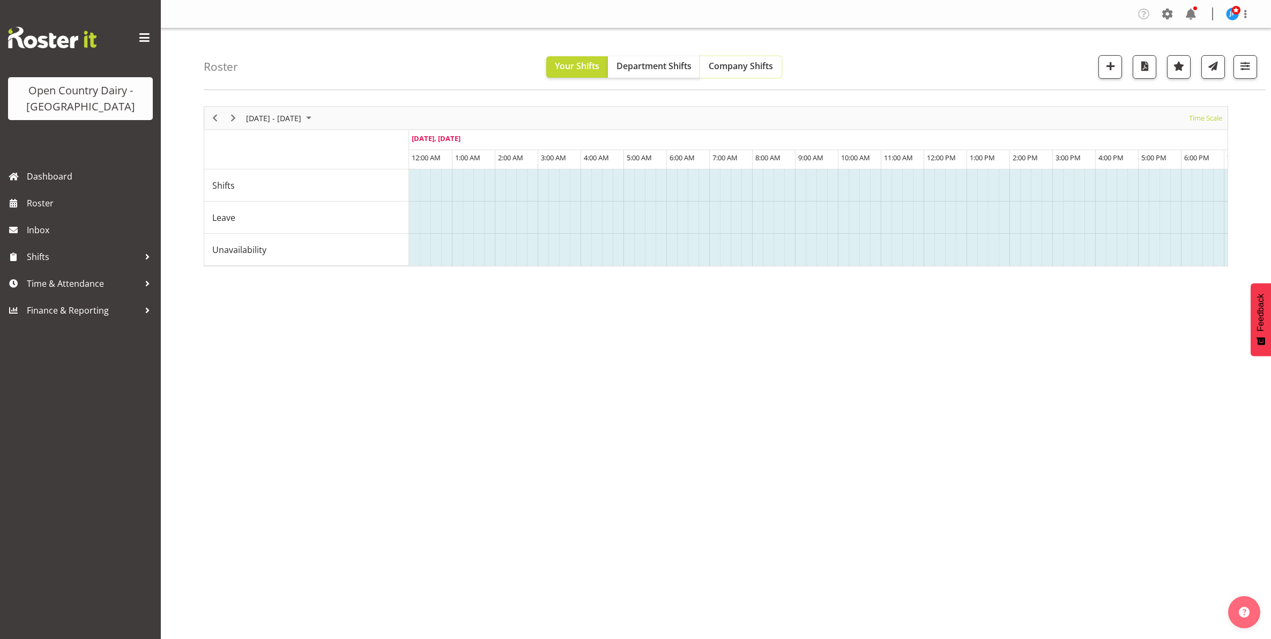
click at [740, 67] on span "Company Shifts" at bounding box center [741, 66] width 64 height 12
click at [734, 65] on span "Company Shifts" at bounding box center [741, 66] width 64 height 12
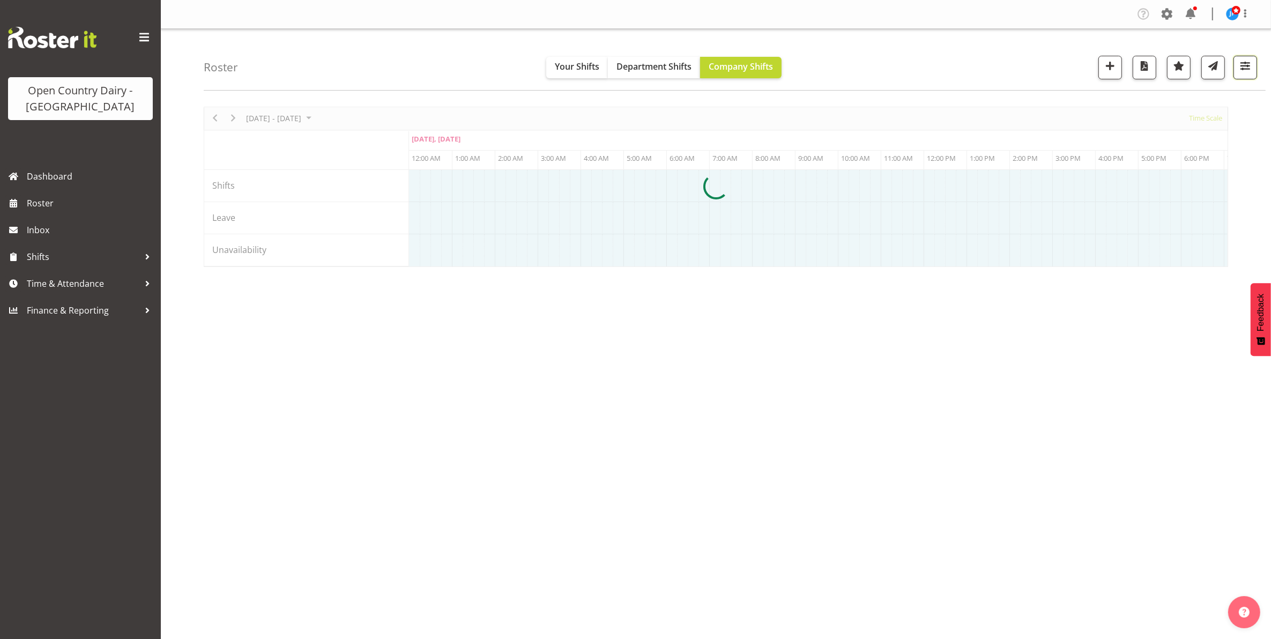
click at [1242, 64] on span "button" at bounding box center [1245, 66] width 14 height 14
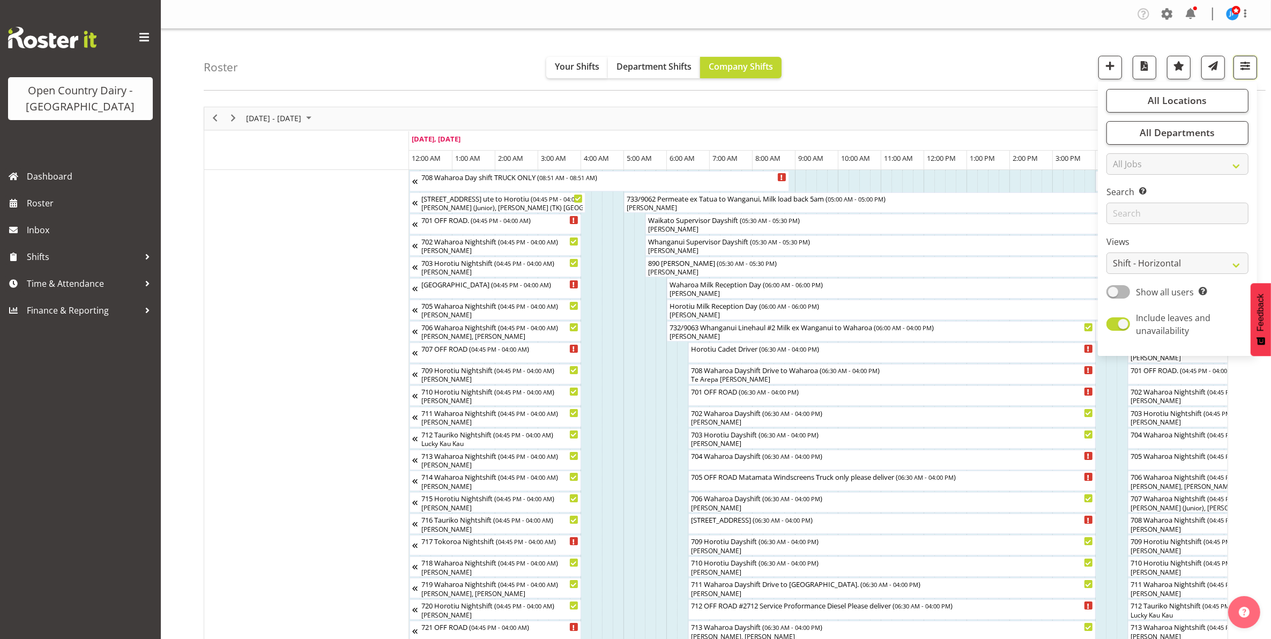
click at [1242, 64] on span "button" at bounding box center [1245, 66] width 14 height 14
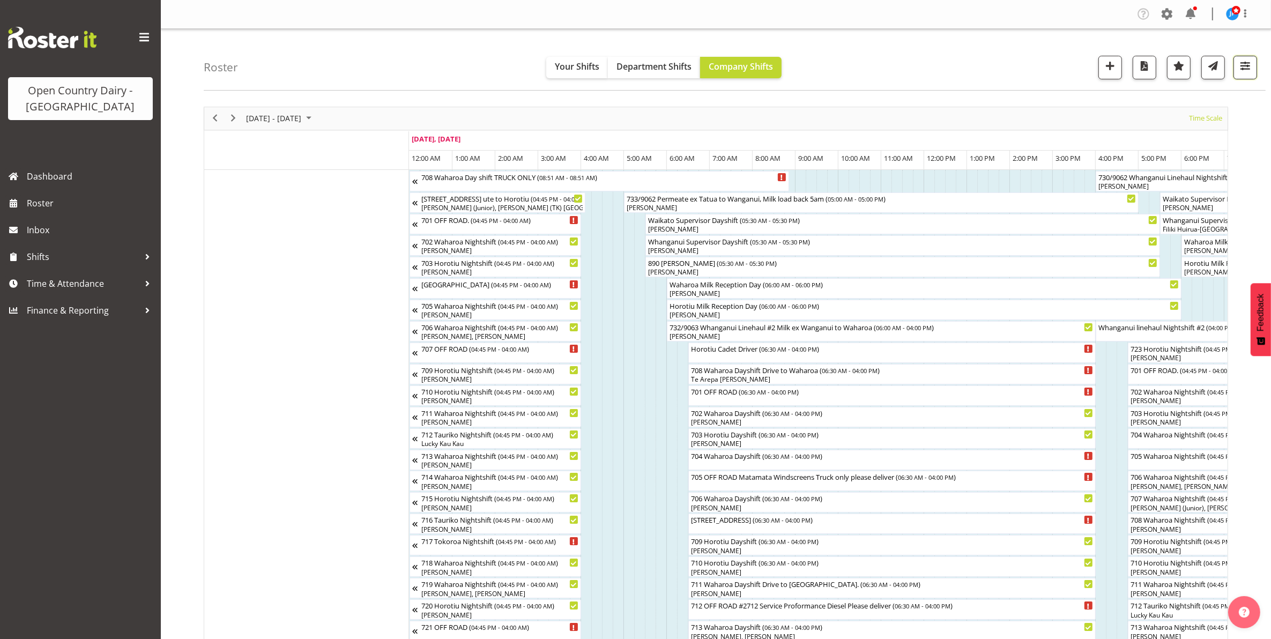
click at [1244, 66] on span "button" at bounding box center [1245, 66] width 14 height 14
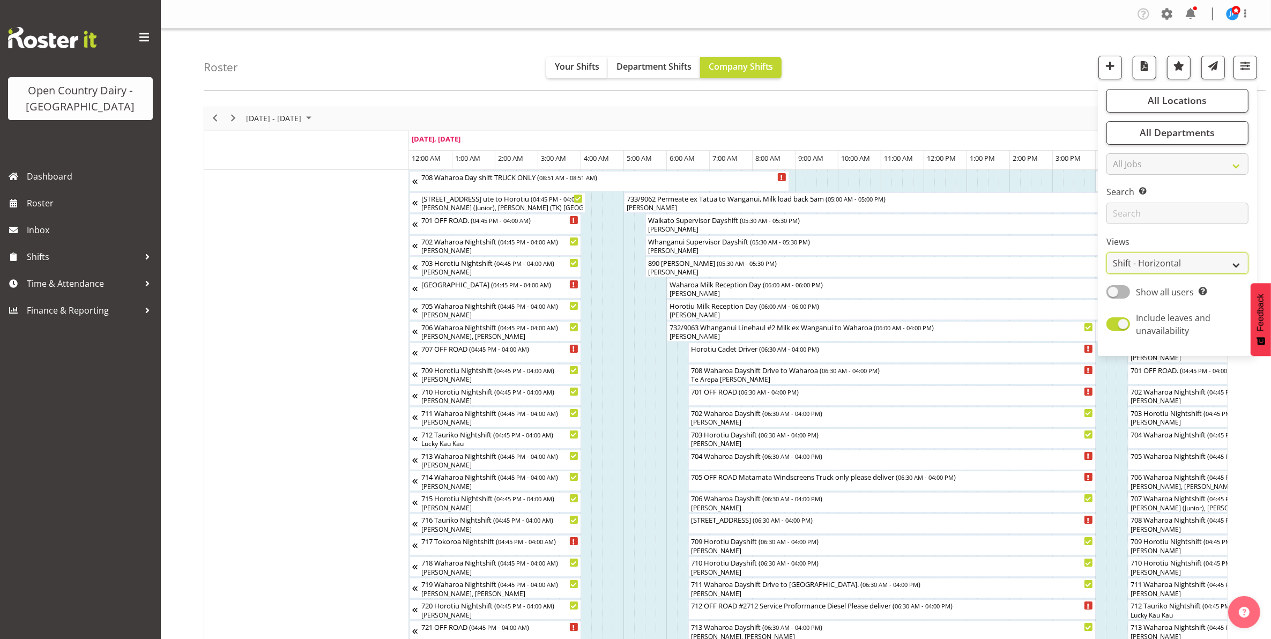
click at [1148, 261] on select "Staff Role Shift - Horizontal Shift - Vertical Staff - Location" at bounding box center [1177, 262] width 142 height 21
select select "staff"
click at [1107, 252] on select "Staff Role Shift - Horizontal Shift - Vertical Staff - Location" at bounding box center [1177, 262] width 142 height 21
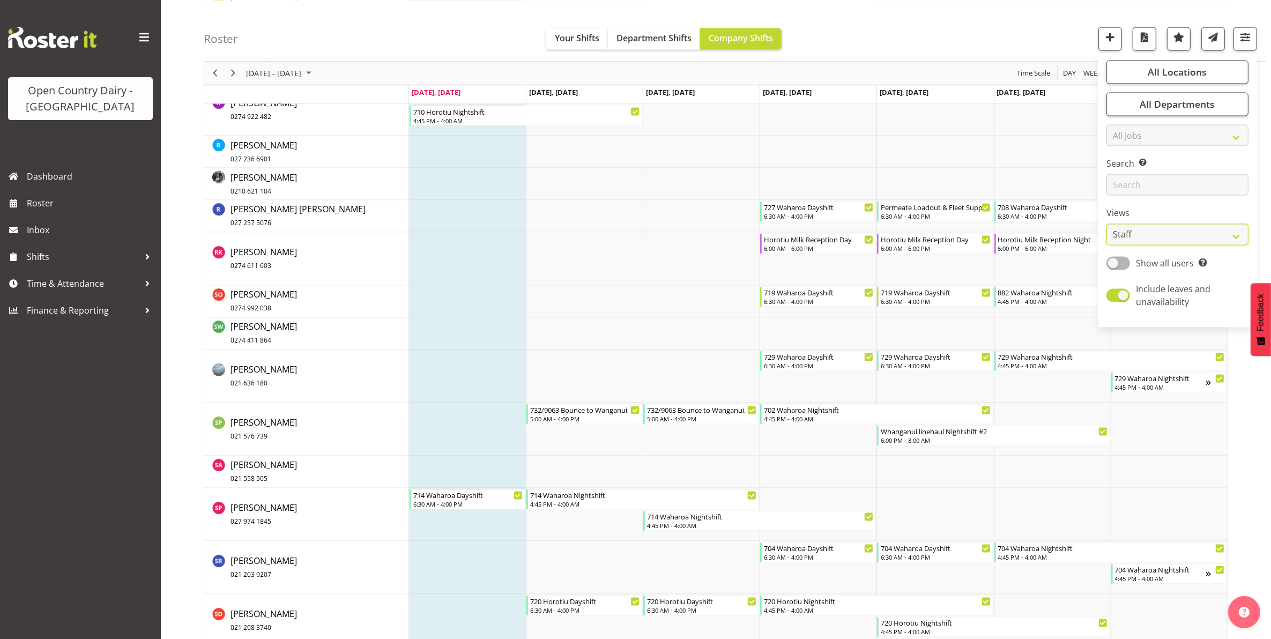
scroll to position [7387, 0]
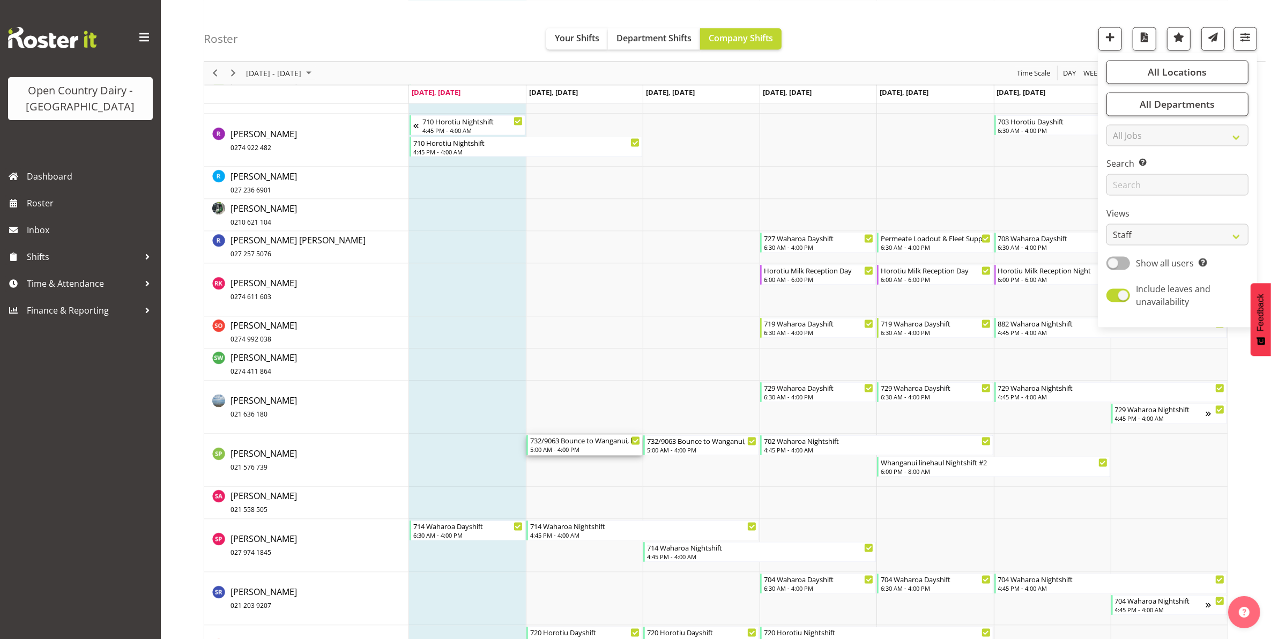
click at [592, 446] on div "732/9063 Bounce to Wanganui, backload Milk With [PERSON_NAME] 5:00 AM - 4:00 PM" at bounding box center [585, 445] width 110 height 20
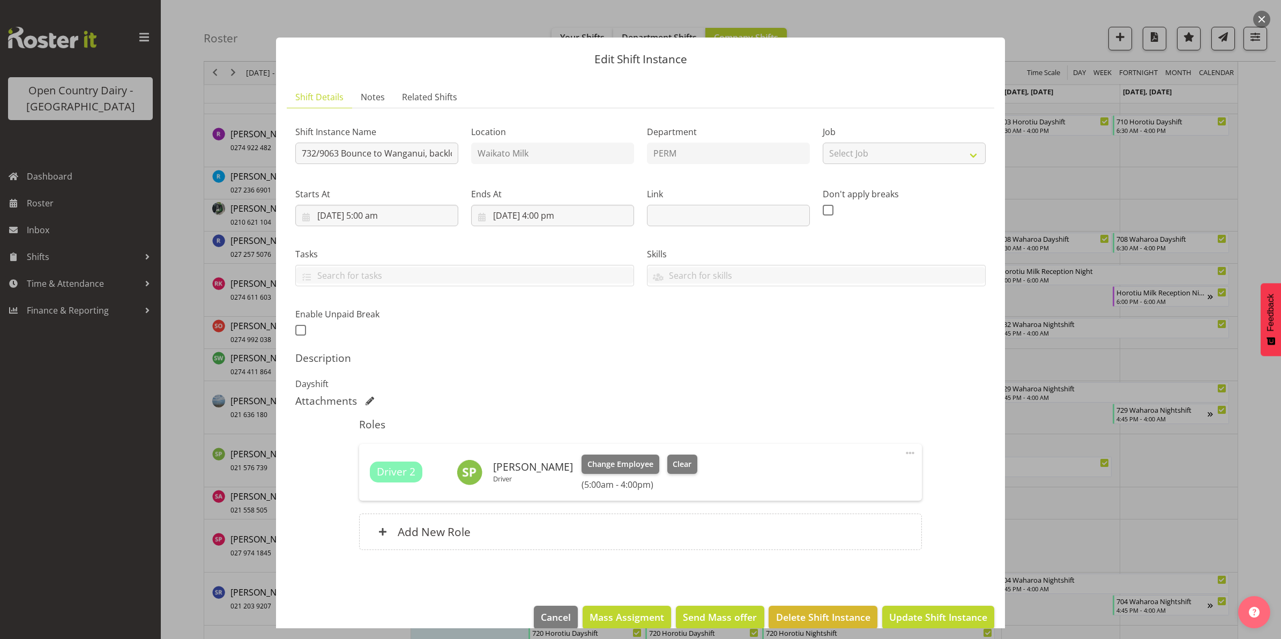
click at [1259, 17] on button "button" at bounding box center [1261, 19] width 17 height 17
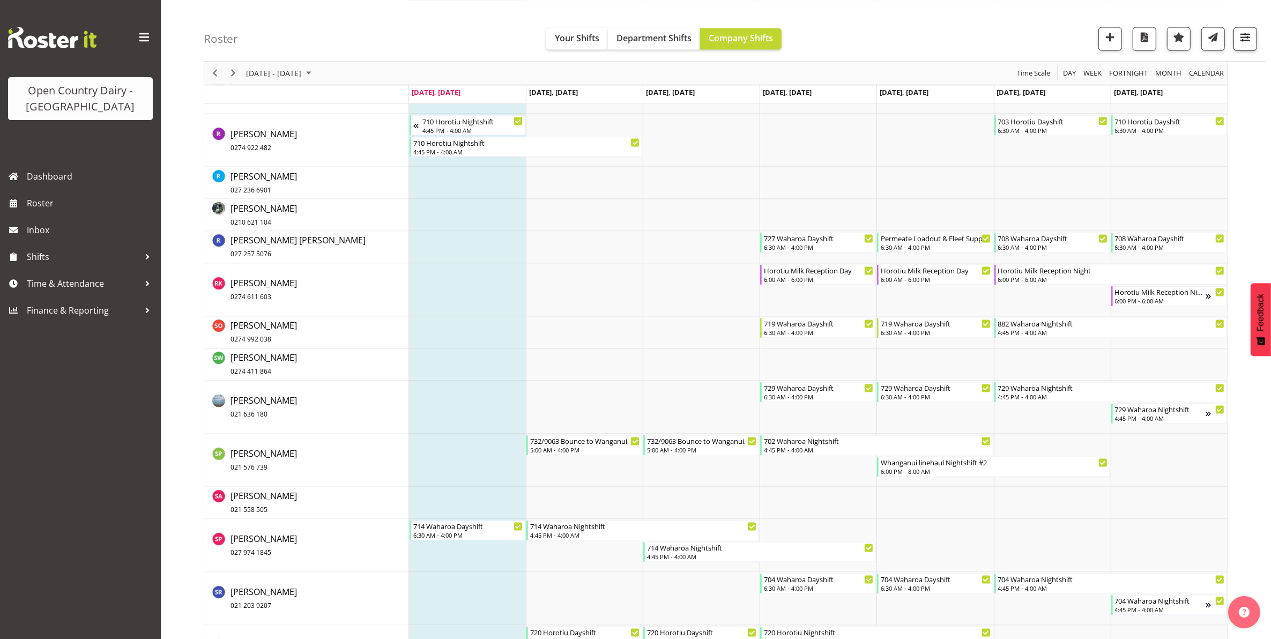
scroll to position [7919, 0]
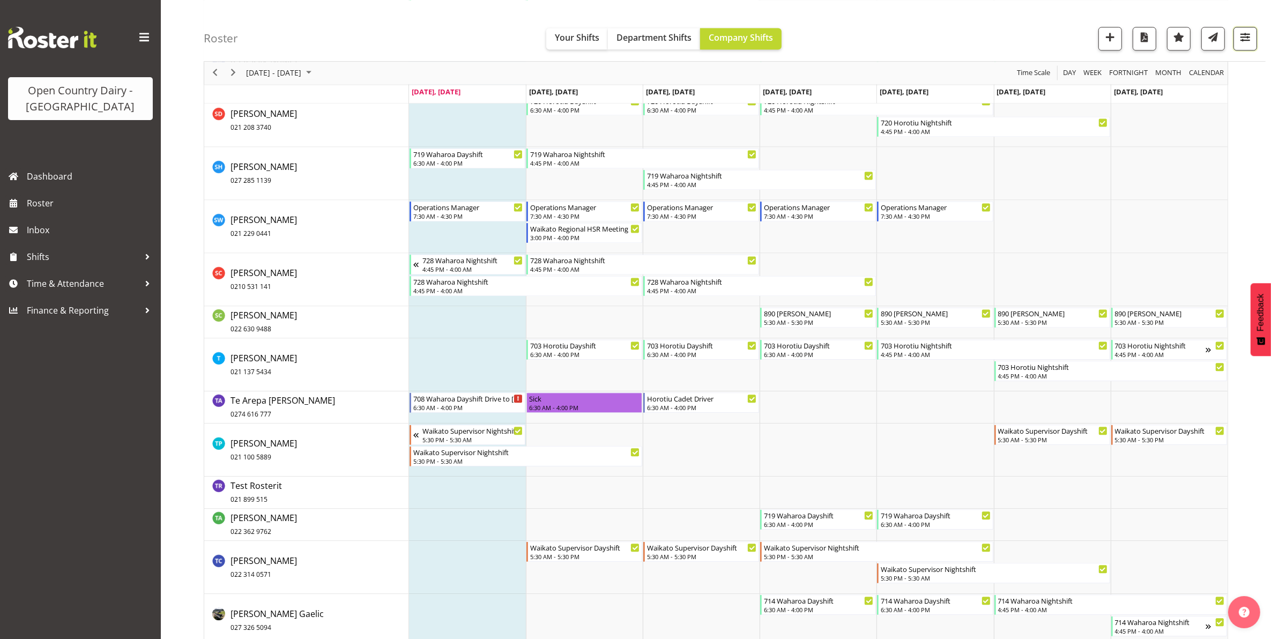
click at [1246, 40] on span "button" at bounding box center [1245, 37] width 14 height 14
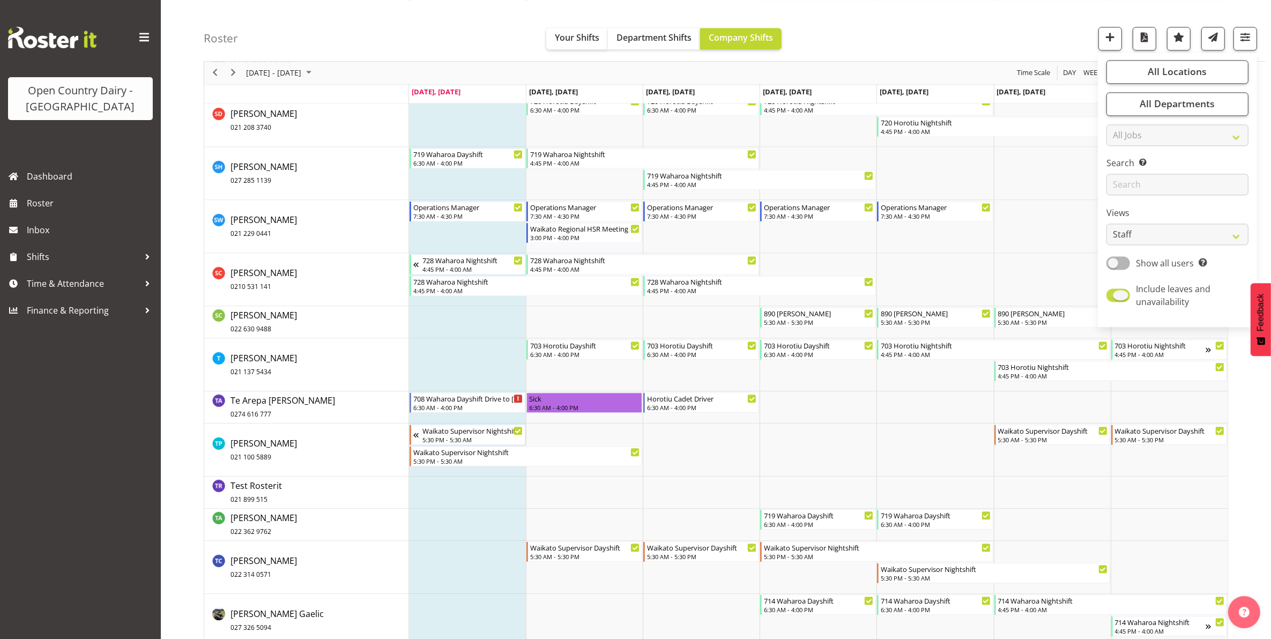
click at [1118, 294] on span at bounding box center [1118, 295] width 24 height 13
click at [1113, 294] on input "Include leaves and unavailability" at bounding box center [1109, 295] width 7 height 7
checkbox input "false"
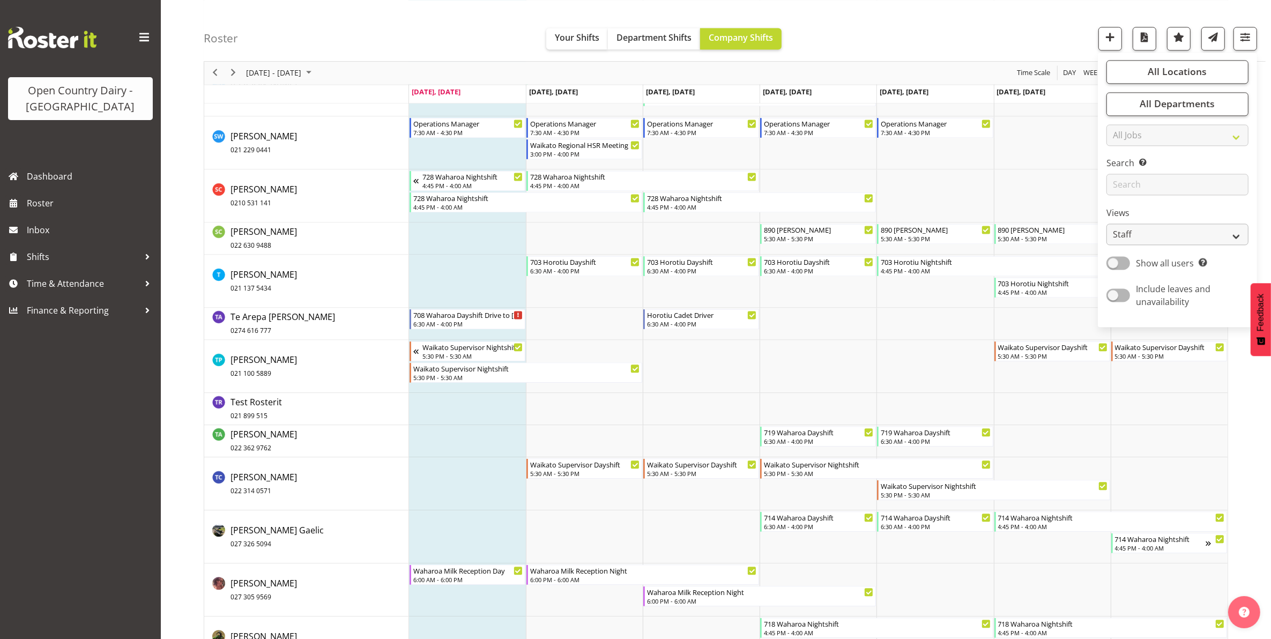
scroll to position [7835, 0]
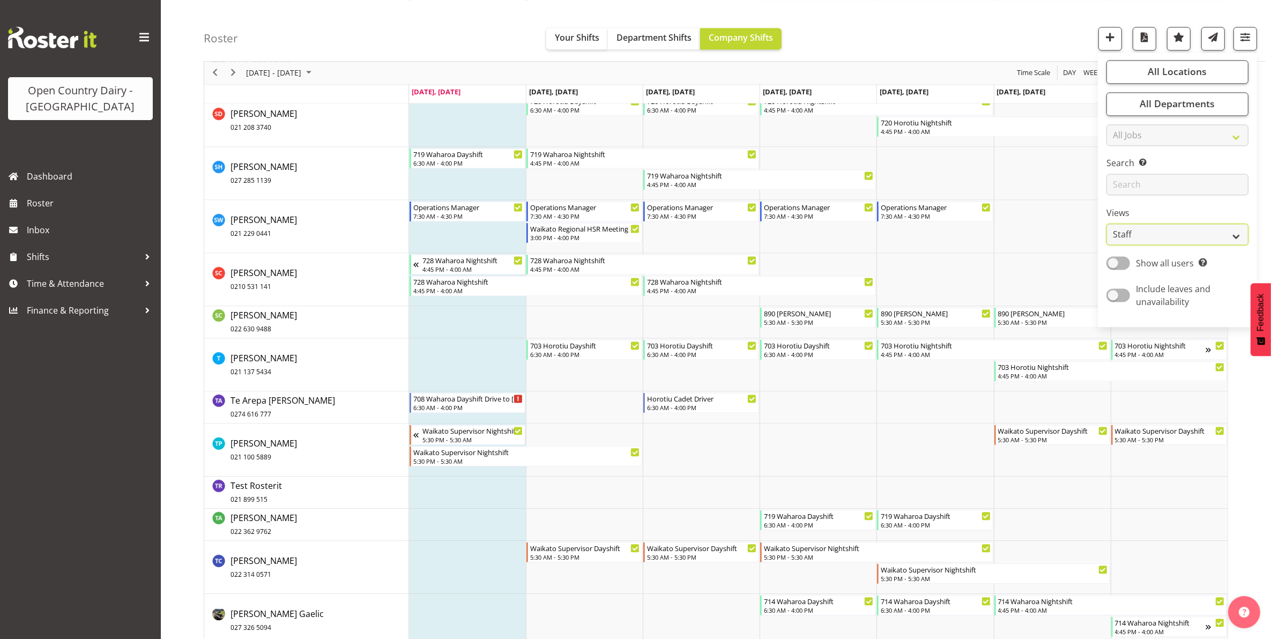
click at [1228, 234] on select "Staff Role Shift - Horizontal Shift - Vertical Staff - Location" at bounding box center [1177, 234] width 142 height 21
select select "shiftH"
click at [1107, 246] on select "Staff Role Shift - Horizontal Shift - Vertical Staff - Location" at bounding box center [1177, 234] width 142 height 21
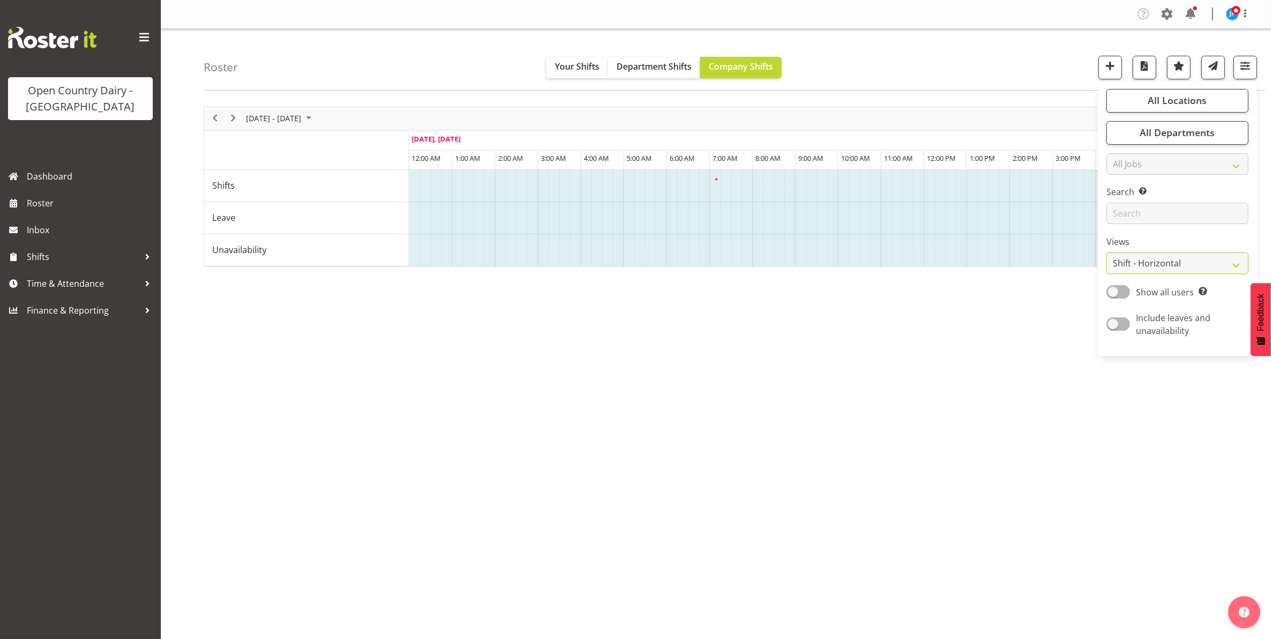
scroll to position [0, 0]
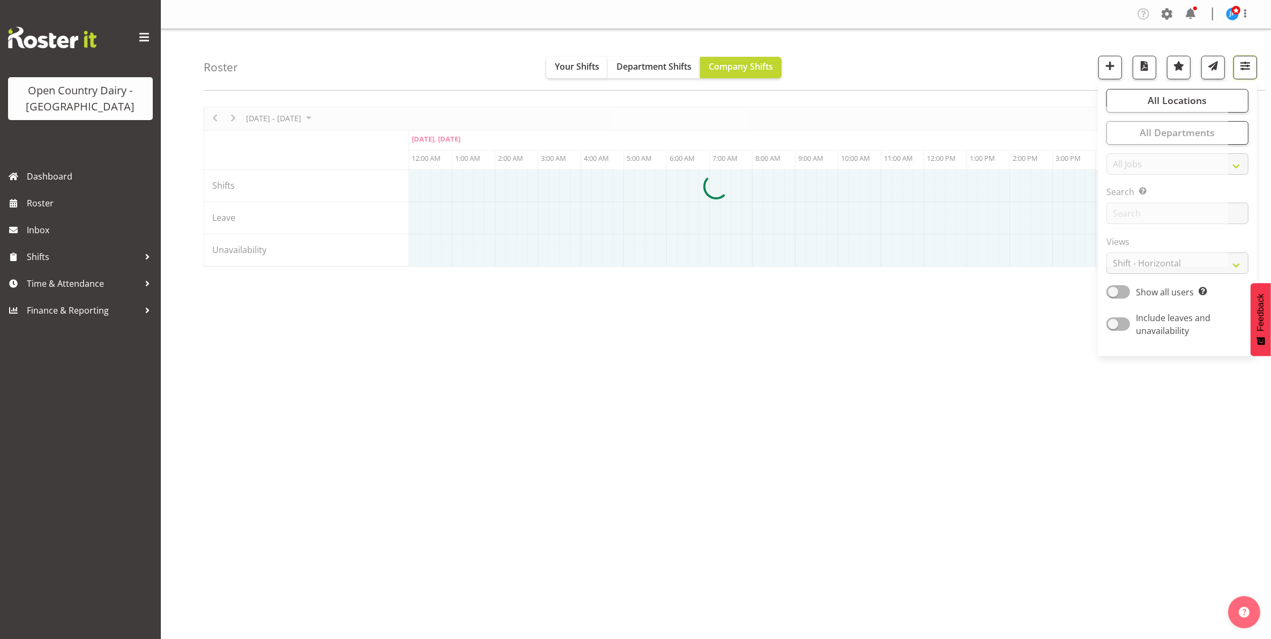
drag, startPoint x: 1245, startPoint y: 68, endPoint x: 581, endPoint y: 0, distance: 667.6
click at [1245, 68] on span "button" at bounding box center [1245, 66] width 14 height 14
